Goal: Information Seeking & Learning: Find specific fact

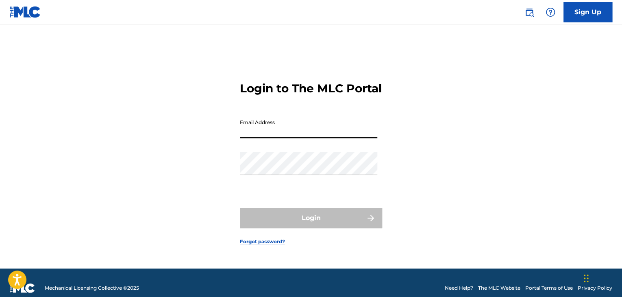
click at [291, 138] on input "Email Address" at bounding box center [308, 126] width 137 height 23
type input "[EMAIL_ADDRESS][DOMAIN_NAME]"
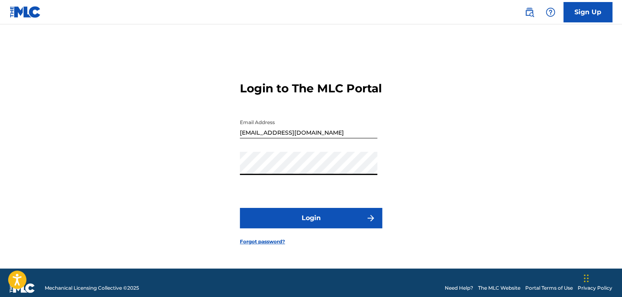
click at [302, 221] on button "Login" at bounding box center [311, 218] width 142 height 20
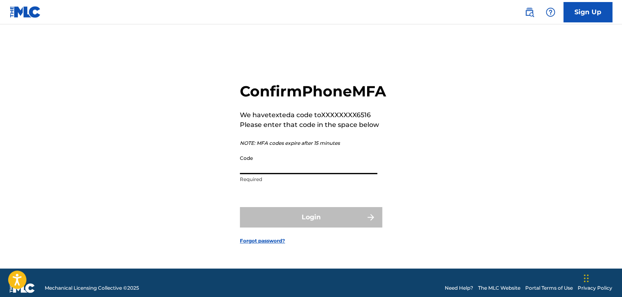
click at [294, 166] on input "Code" at bounding box center [308, 162] width 137 height 23
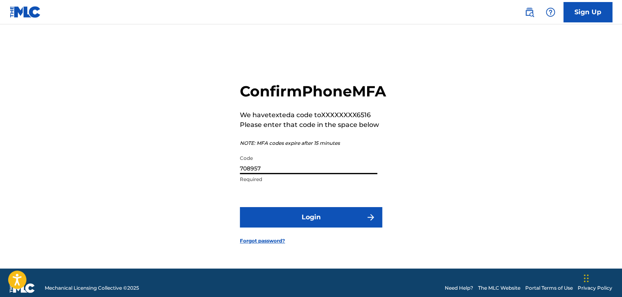
type input "708957"
click at [331, 225] on button "Login" at bounding box center [311, 217] width 142 height 20
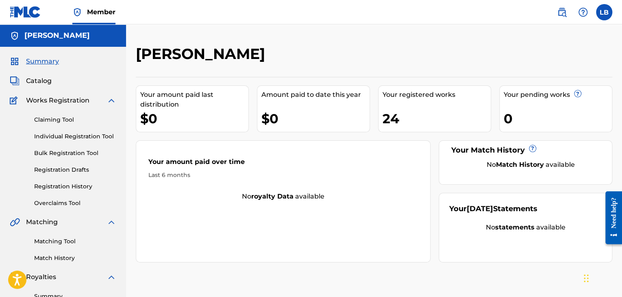
click at [47, 81] on span "Catalog" at bounding box center [39, 81] width 26 height 10
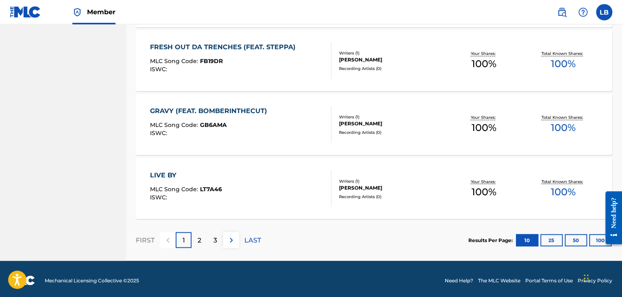
scroll to position [634, 0]
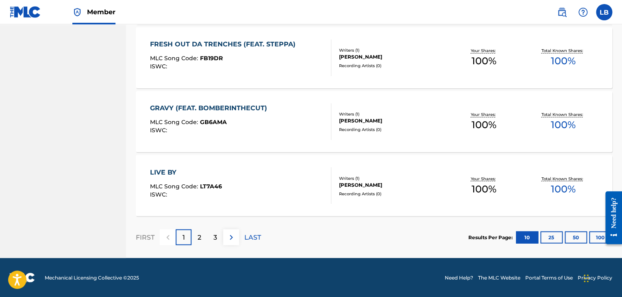
click at [220, 236] on div "3" at bounding box center [215, 237] width 16 height 16
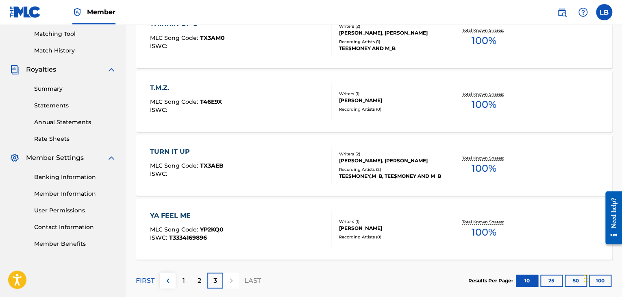
scroll to position [250, 0]
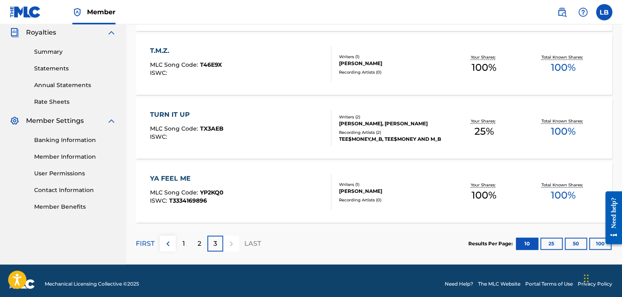
click at [194, 244] on div "2" at bounding box center [200, 243] width 16 height 16
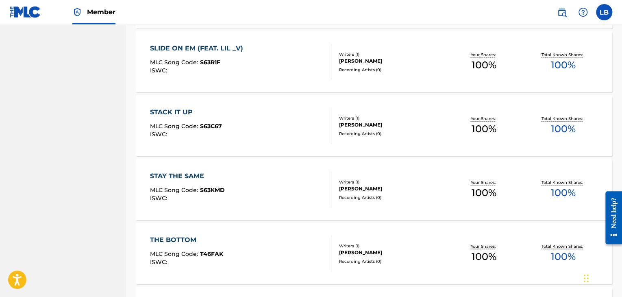
scroll to position [634, 0]
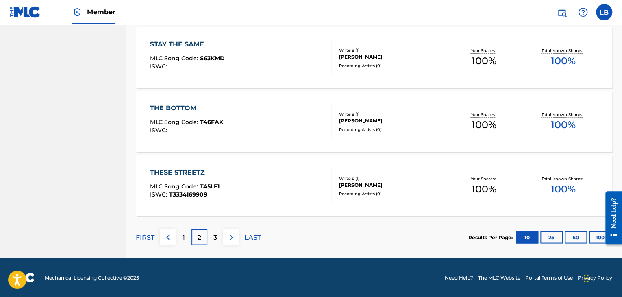
click at [188, 239] on div "1" at bounding box center [184, 237] width 16 height 16
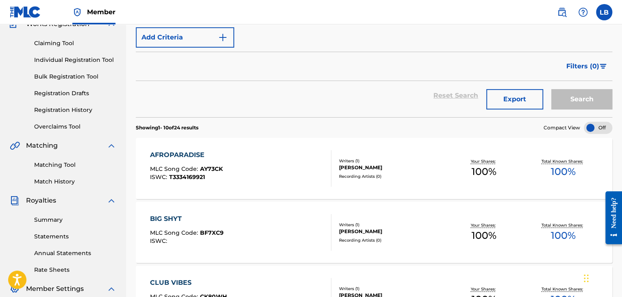
scroll to position [0, 0]
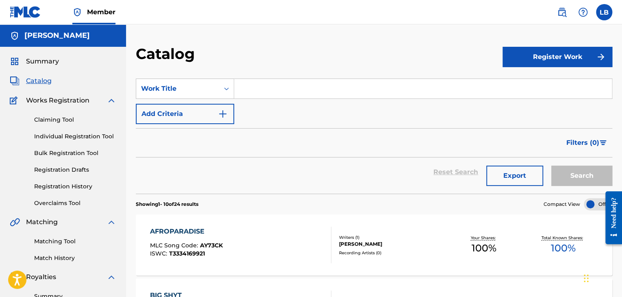
click at [77, 185] on link "Registration History" at bounding box center [75, 186] width 82 height 9
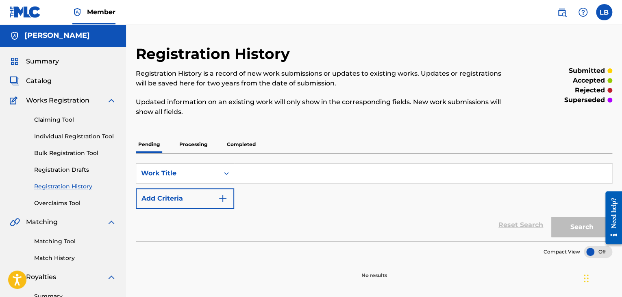
click at [194, 144] on p "Processing" at bounding box center [193, 144] width 33 height 17
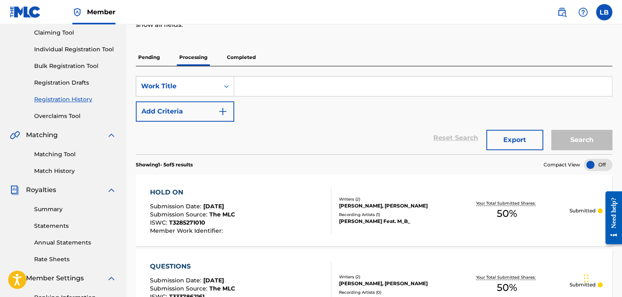
scroll to position [62, 0]
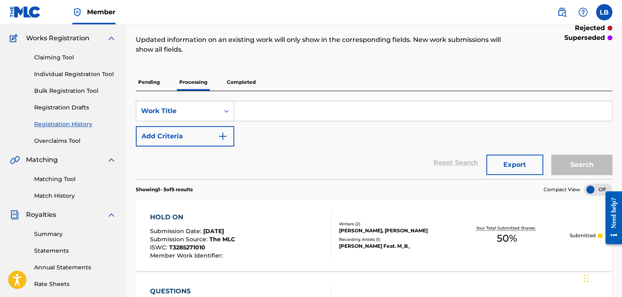
click at [55, 59] on link "Claiming Tool" at bounding box center [75, 57] width 82 height 9
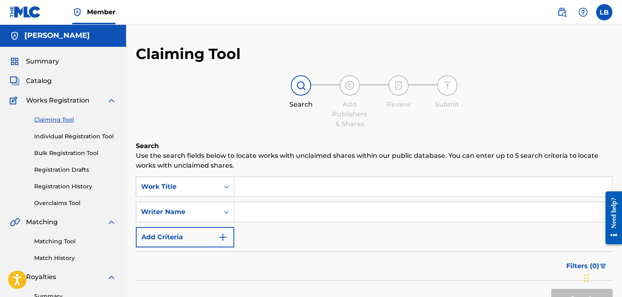
click at [74, 139] on link "Individual Registration Tool" at bounding box center [75, 136] width 82 height 9
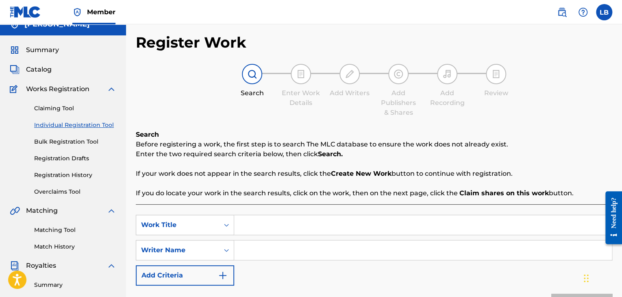
scroll to position [13, 0]
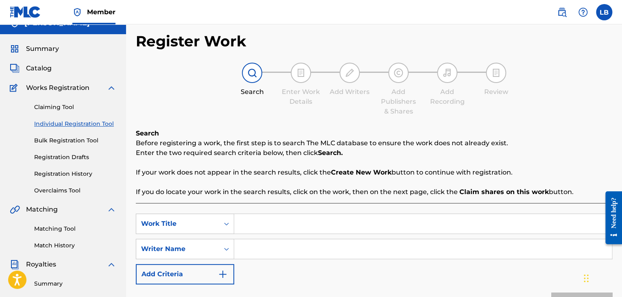
click at [70, 172] on link "Registration History" at bounding box center [75, 174] width 82 height 9
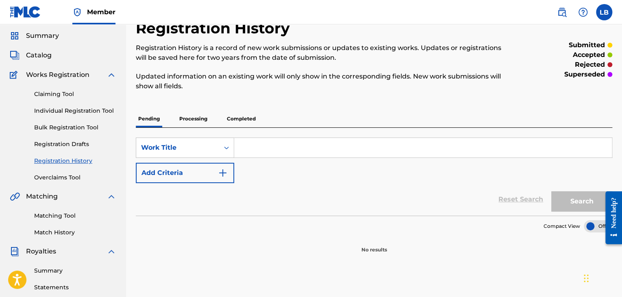
scroll to position [33, 0]
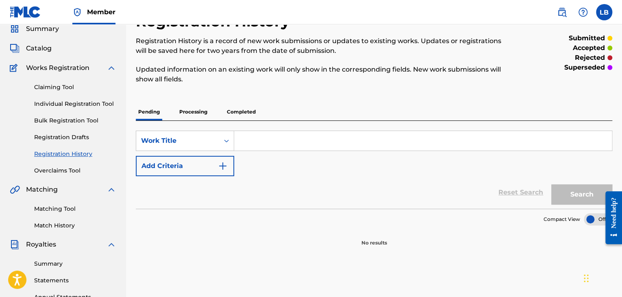
click at [240, 113] on p "Completed" at bounding box center [241, 111] width 34 height 17
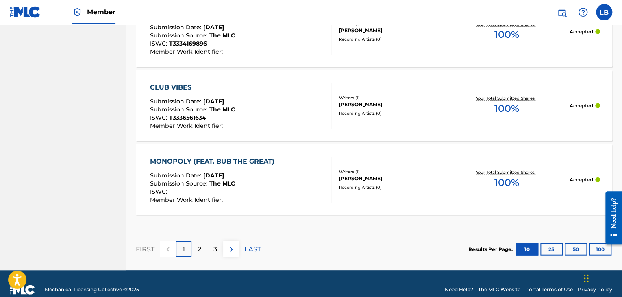
scroll to position [845, 0]
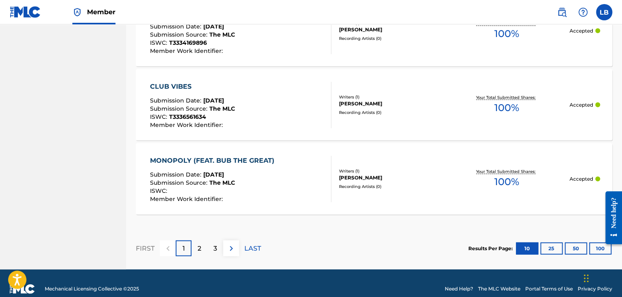
click at [199, 245] on p "2" at bounding box center [200, 249] width 4 height 10
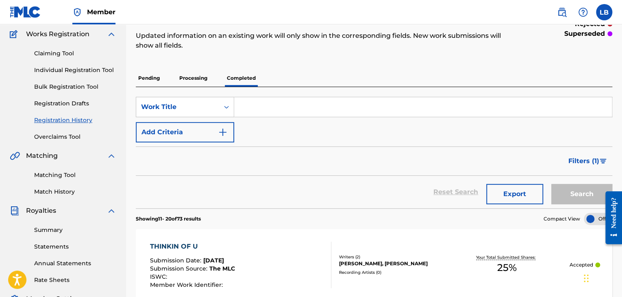
scroll to position [85, 0]
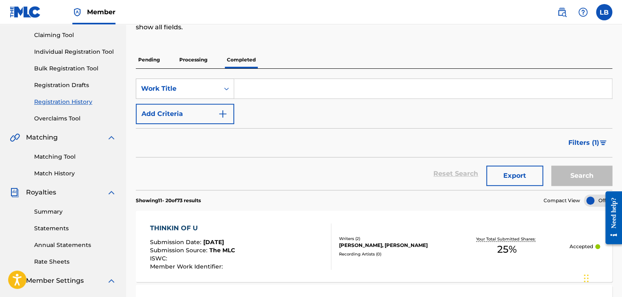
drag, startPoint x: 50, startPoint y: 212, endPoint x: 66, endPoint y: 211, distance: 16.7
click at [50, 212] on link "Summary" at bounding box center [75, 211] width 82 height 9
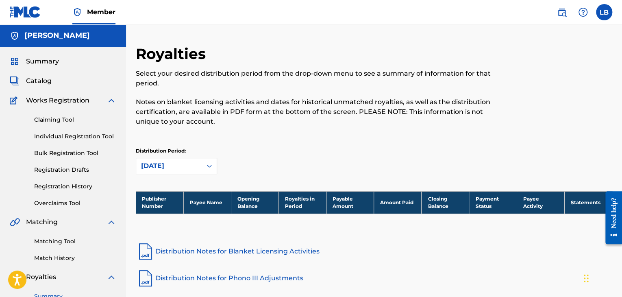
click at [53, 61] on span "Summary" at bounding box center [42, 62] width 33 height 10
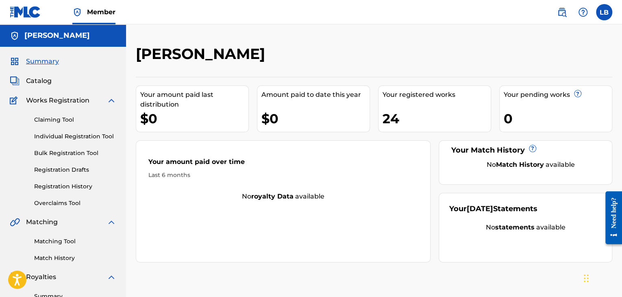
click at [559, 13] on img at bounding box center [562, 12] width 10 height 10
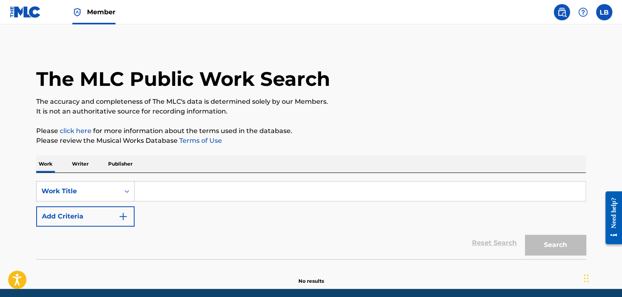
click at [81, 164] on p "Writer" at bounding box center [81, 163] width 22 height 17
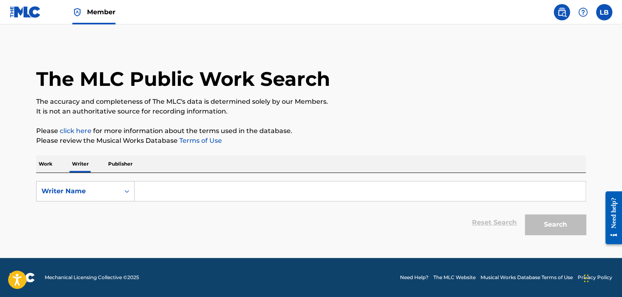
click at [124, 165] on p "Publisher" at bounding box center [120, 163] width 29 height 17
click at [80, 161] on p "Writer" at bounding box center [81, 163] width 22 height 17
click at [156, 189] on input "Search Form" at bounding box center [360, 191] width 451 height 20
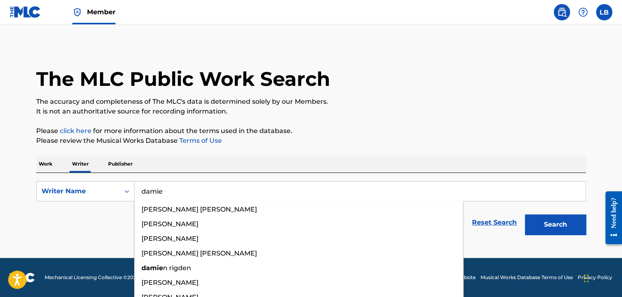
type input "[PERSON_NAME]"
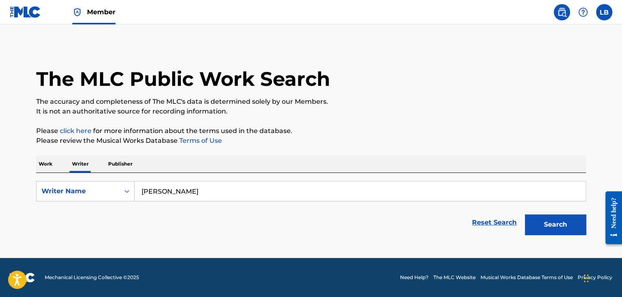
type input "[PERSON_NAME]"
click at [525, 214] on button "Search" at bounding box center [555, 224] width 61 height 20
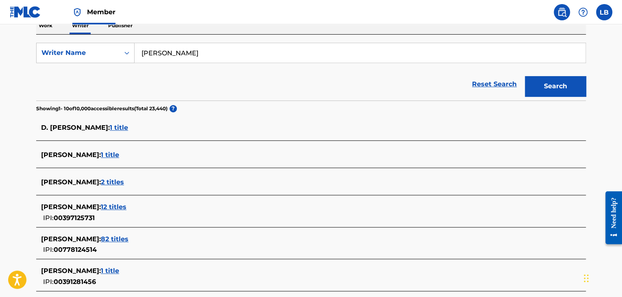
scroll to position [254, 0]
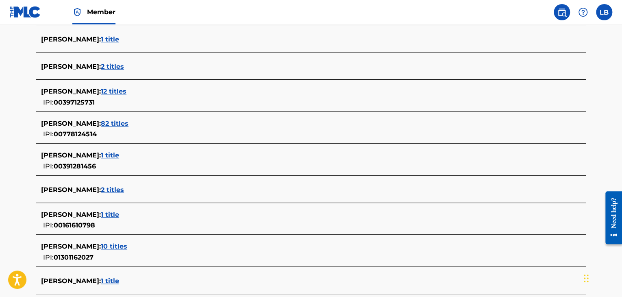
click at [101, 244] on span "[PERSON_NAME] :" at bounding box center [71, 246] width 60 height 8
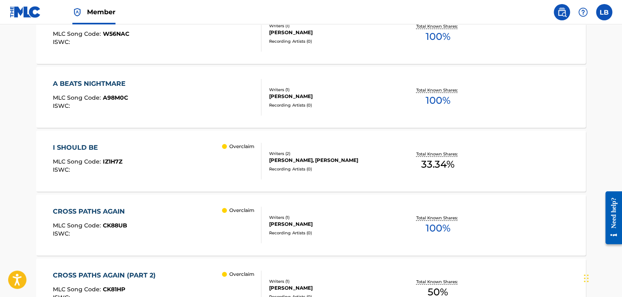
scroll to position [389, 0]
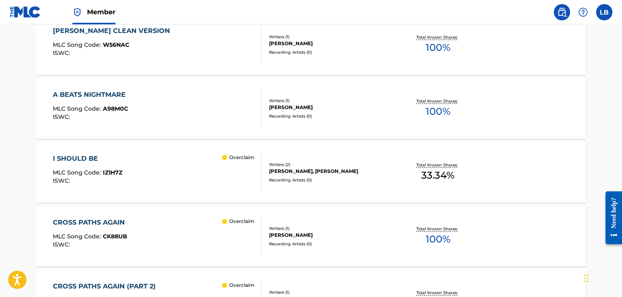
click at [234, 160] on div "Overclaim" at bounding box center [241, 172] width 39 height 37
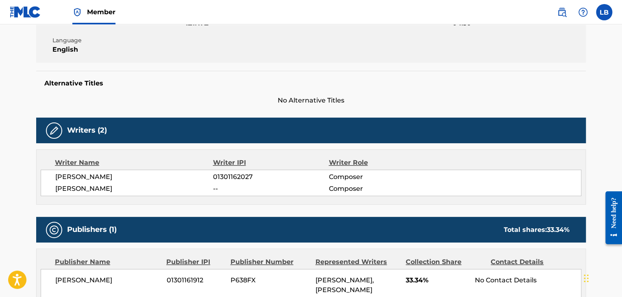
scroll to position [32, 0]
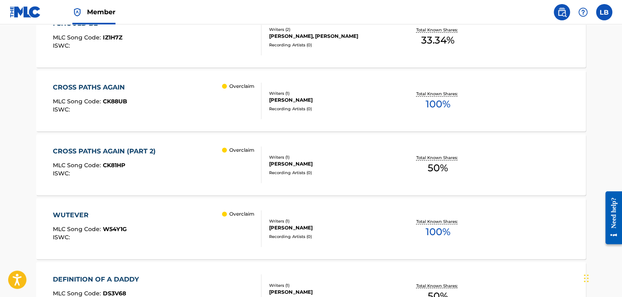
scroll to position [523, 0]
click at [257, 154] on div "Overclaim" at bounding box center [241, 165] width 39 height 37
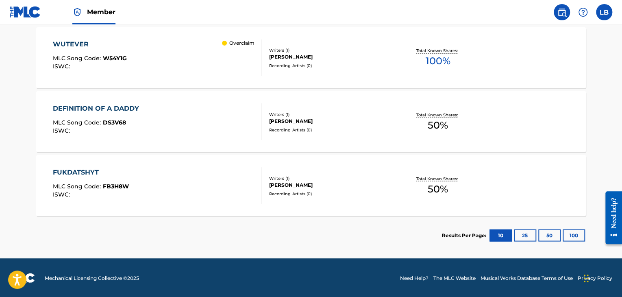
scroll to position [694, 0]
click at [526, 234] on button "25" at bounding box center [525, 235] width 22 height 12
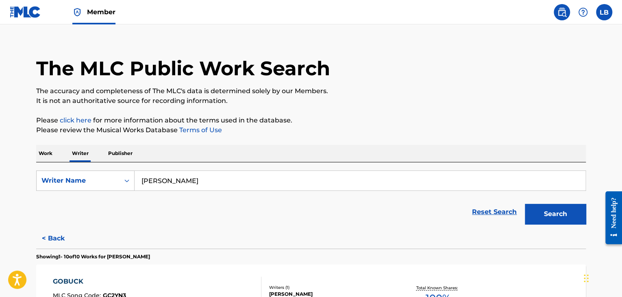
scroll to position [0, 0]
